Goal: Transaction & Acquisition: Subscribe to service/newsletter

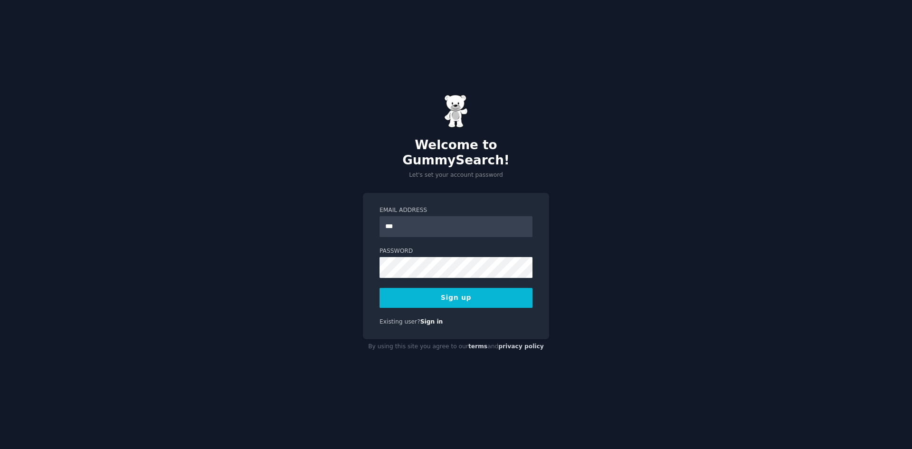
type input "**********"
click at [447, 294] on button "Sign up" at bounding box center [456, 298] width 153 height 20
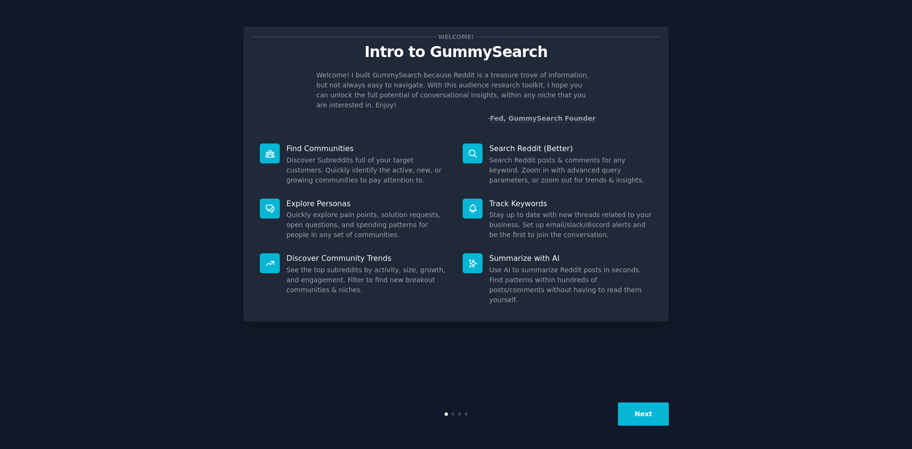
click at [645, 413] on button "Next" at bounding box center [643, 413] width 51 height 23
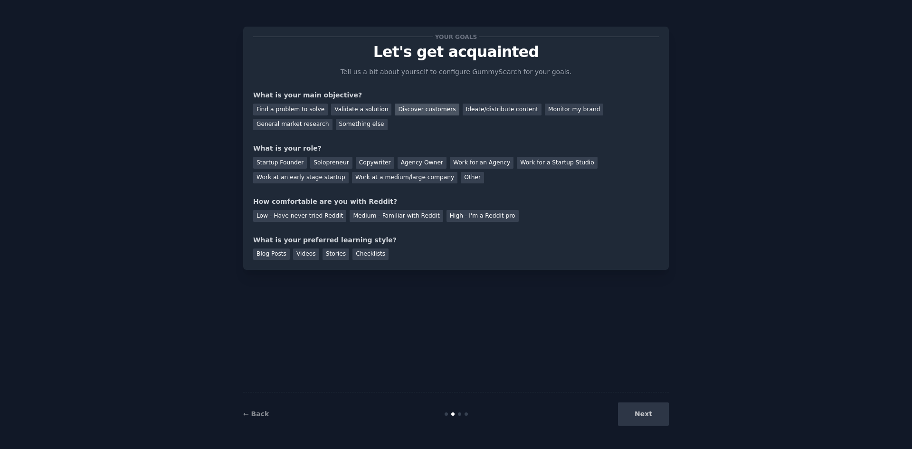
click at [414, 114] on div "Discover customers" at bounding box center [427, 110] width 64 height 12
click at [545, 108] on div "Monitor my brand" at bounding box center [574, 110] width 58 height 12
click at [333, 119] on div "General market research" at bounding box center [292, 125] width 79 height 12
click at [318, 220] on div "Low - Have never tried Reddit" at bounding box center [299, 216] width 93 height 12
click at [354, 256] on div "Checklists" at bounding box center [371, 255] width 36 height 12
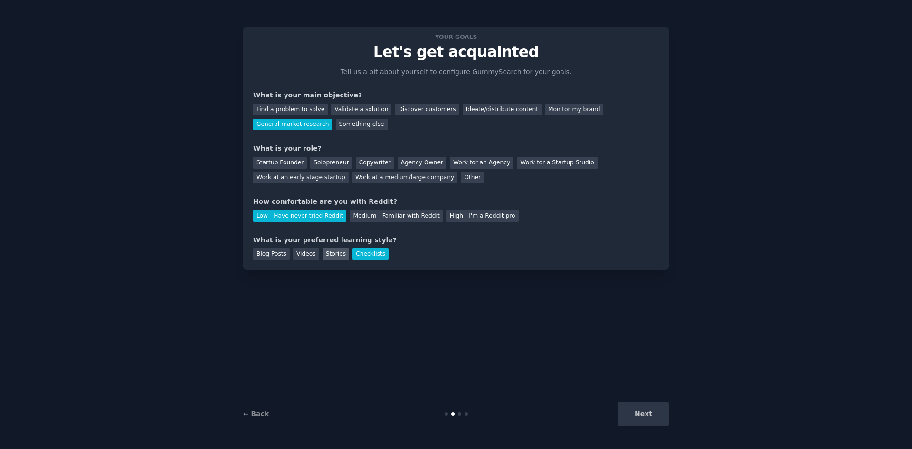
click at [331, 258] on div "Stories" at bounding box center [336, 255] width 27 height 12
click at [303, 257] on div "Videos" at bounding box center [306, 255] width 26 height 12
click at [398, 110] on div "Discover customers" at bounding box center [427, 110] width 64 height 12
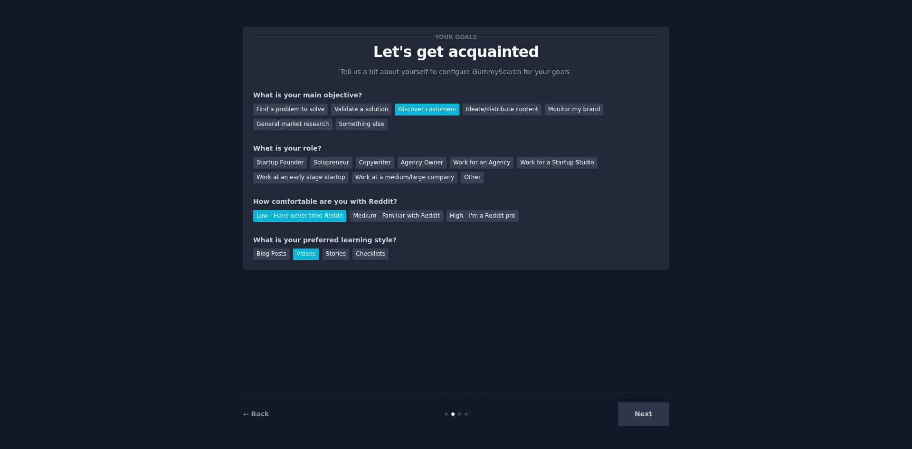
click at [654, 418] on div "Next" at bounding box center [598, 413] width 142 height 23
click at [276, 163] on div "Startup Founder" at bounding box center [280, 163] width 54 height 12
click at [643, 416] on button "Next" at bounding box center [643, 413] width 51 height 23
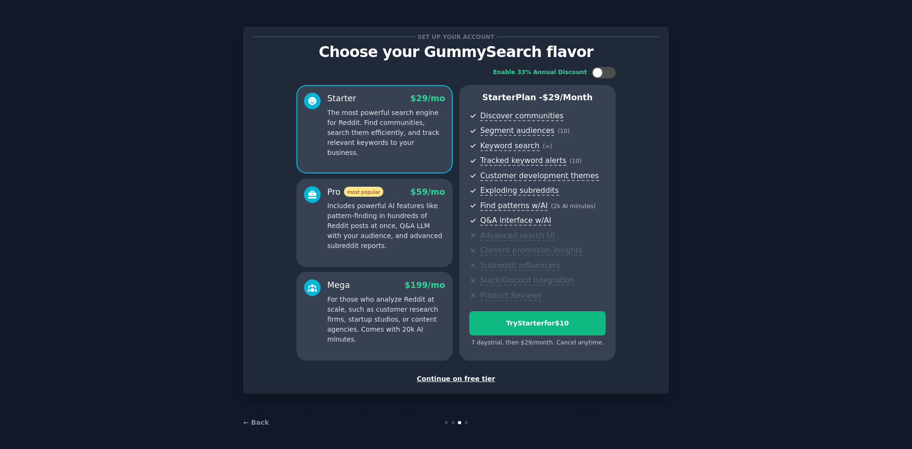
click at [458, 380] on div "Continue on free tier" at bounding box center [456, 379] width 406 height 10
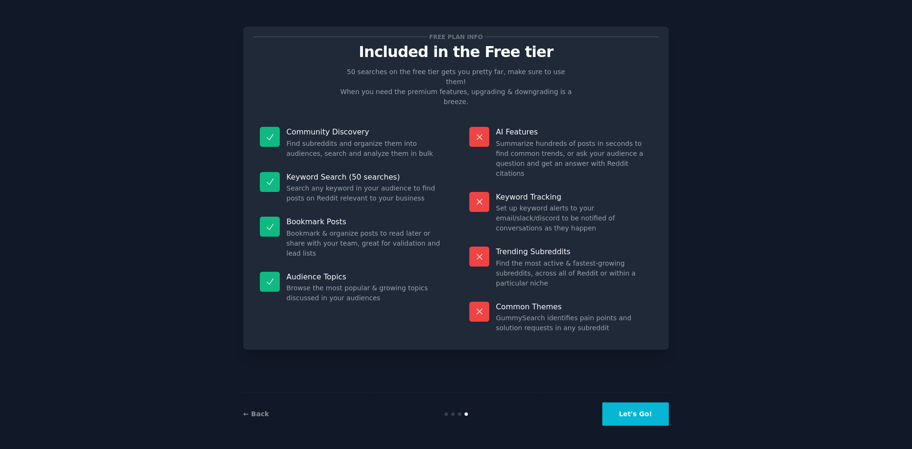
click at [634, 413] on button "Let's Go!" at bounding box center [635, 413] width 67 height 23
